Goal: Task Accomplishment & Management: Use online tool/utility

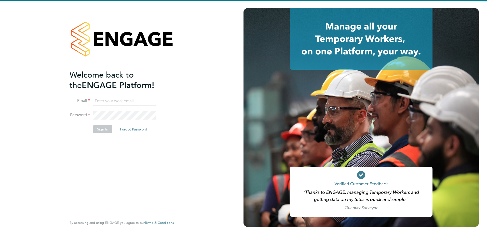
type input "bozena@acceptrec.co.uk"
click at [133, 109] on li "Email bozena@acceptrec.co.uk" at bounding box center [118, 104] width 99 height 14
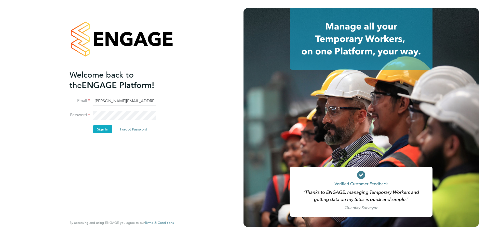
click at [103, 129] on button "Sign In" at bounding box center [102, 129] width 19 height 8
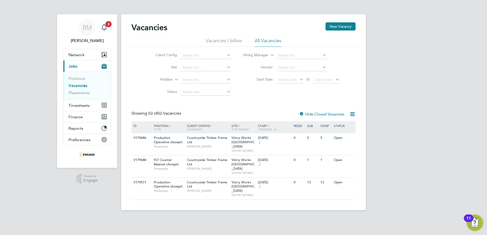
click at [298, 78] on icon at bounding box center [298, 79] width 0 height 7
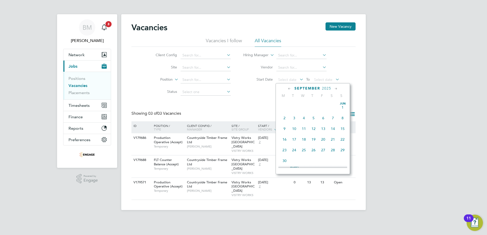
scroll to position [154, 0]
click at [79, 105] on span "Timesheets" at bounding box center [78, 105] width 21 height 5
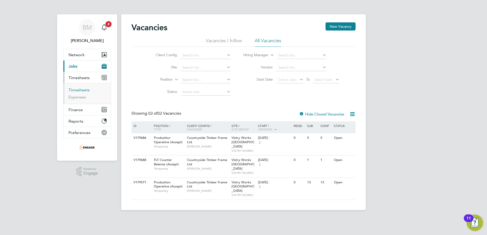
click at [78, 90] on link "Timesheets" at bounding box center [78, 90] width 21 height 5
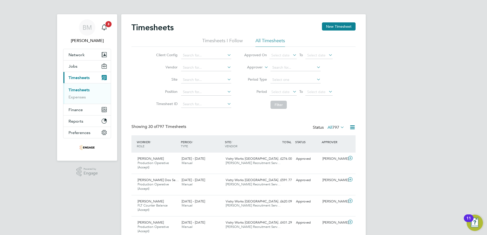
click at [291, 92] on icon at bounding box center [291, 91] width 0 height 7
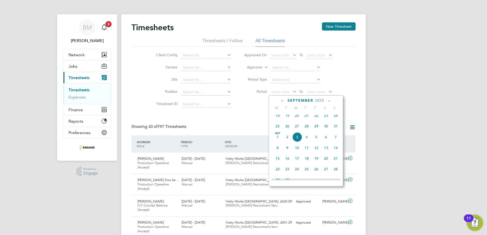
click at [275, 128] on span "25" at bounding box center [278, 126] width 10 height 10
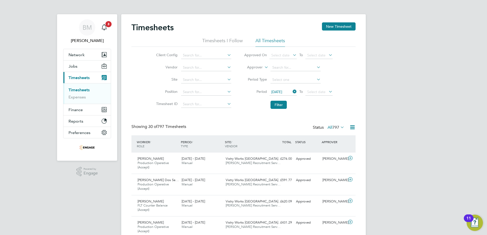
click at [327, 91] on icon at bounding box center [327, 91] width 0 height 7
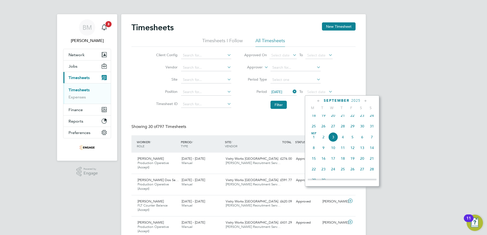
click at [372, 131] on span "31" at bounding box center [372, 126] width 10 height 10
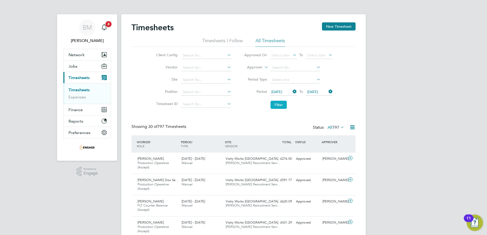
click at [275, 104] on button "Filter" at bounding box center [278, 105] width 16 height 8
click at [352, 126] on icon at bounding box center [352, 127] width 6 height 6
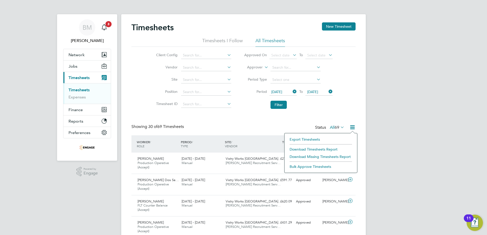
click at [317, 149] on li "Download Timesheets Report" at bounding box center [320, 149] width 67 height 7
